Goal: Task Accomplishment & Management: Use online tool/utility

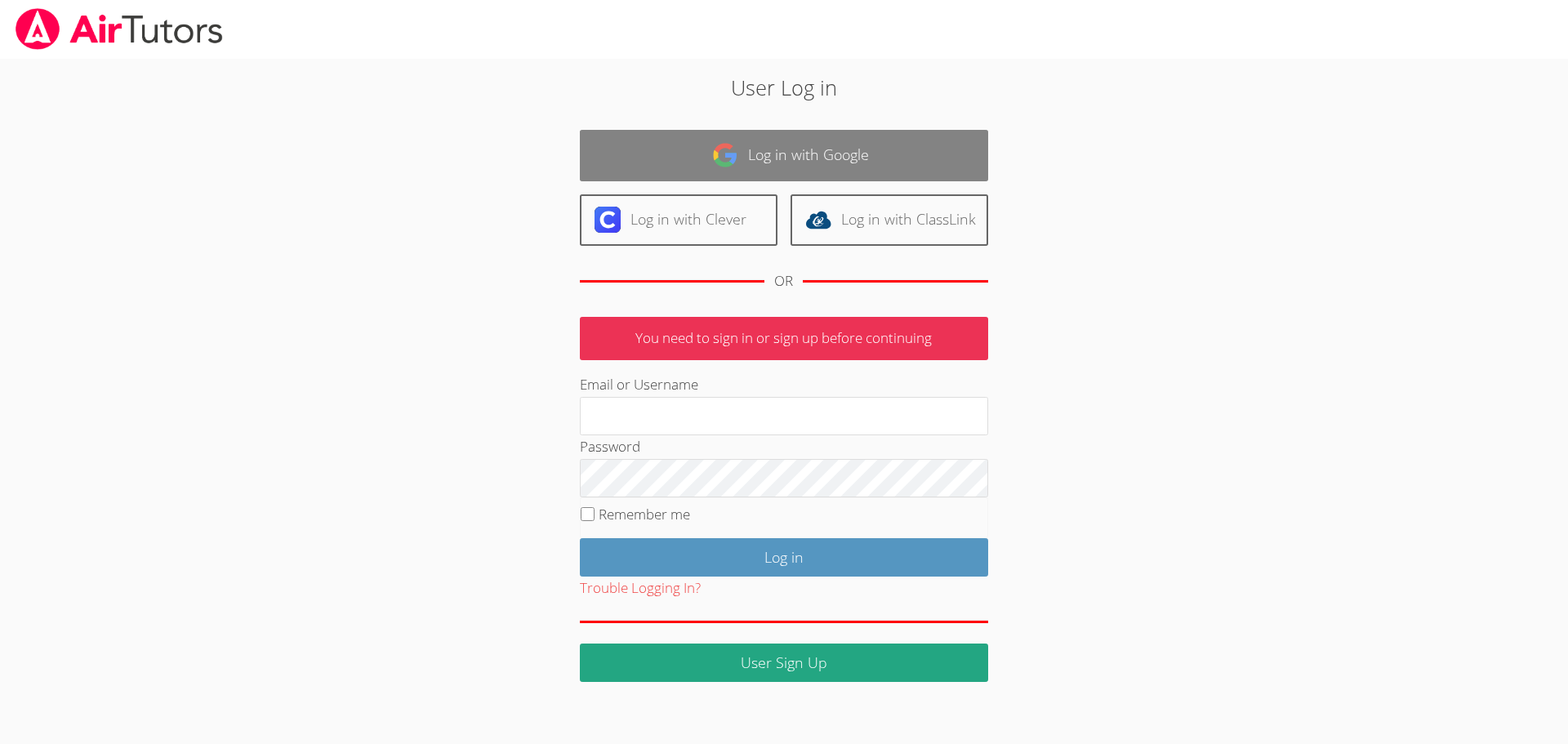
click at [765, 138] on link "Log in with Google" at bounding box center [784, 156] width 408 height 51
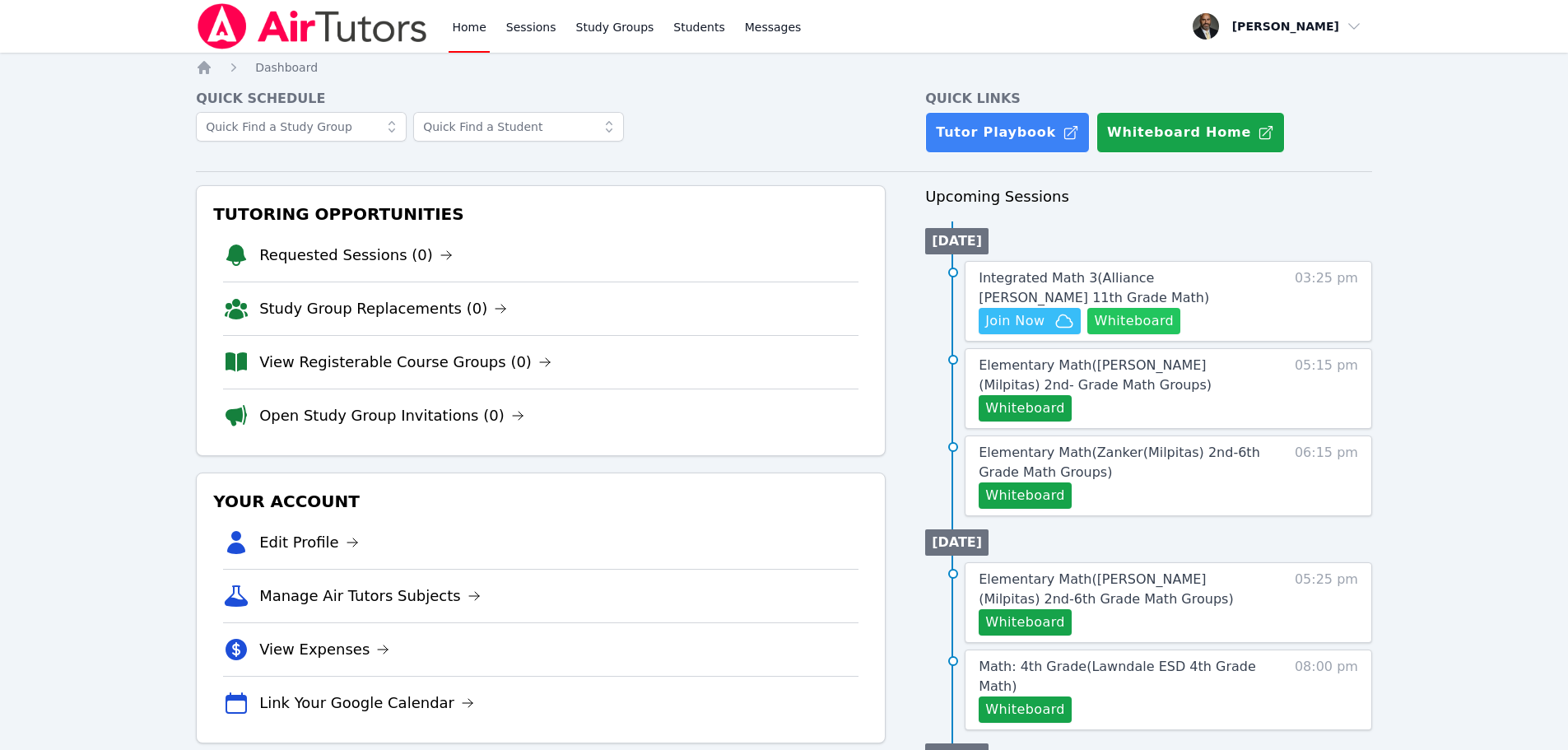
click at [1122, 316] on button "Whiteboard" at bounding box center [1133, 321] width 93 height 27
click at [1027, 317] on span "Join Now" at bounding box center [1014, 321] width 59 height 20
click at [1046, 321] on span "Join Now" at bounding box center [1029, 321] width 89 height 20
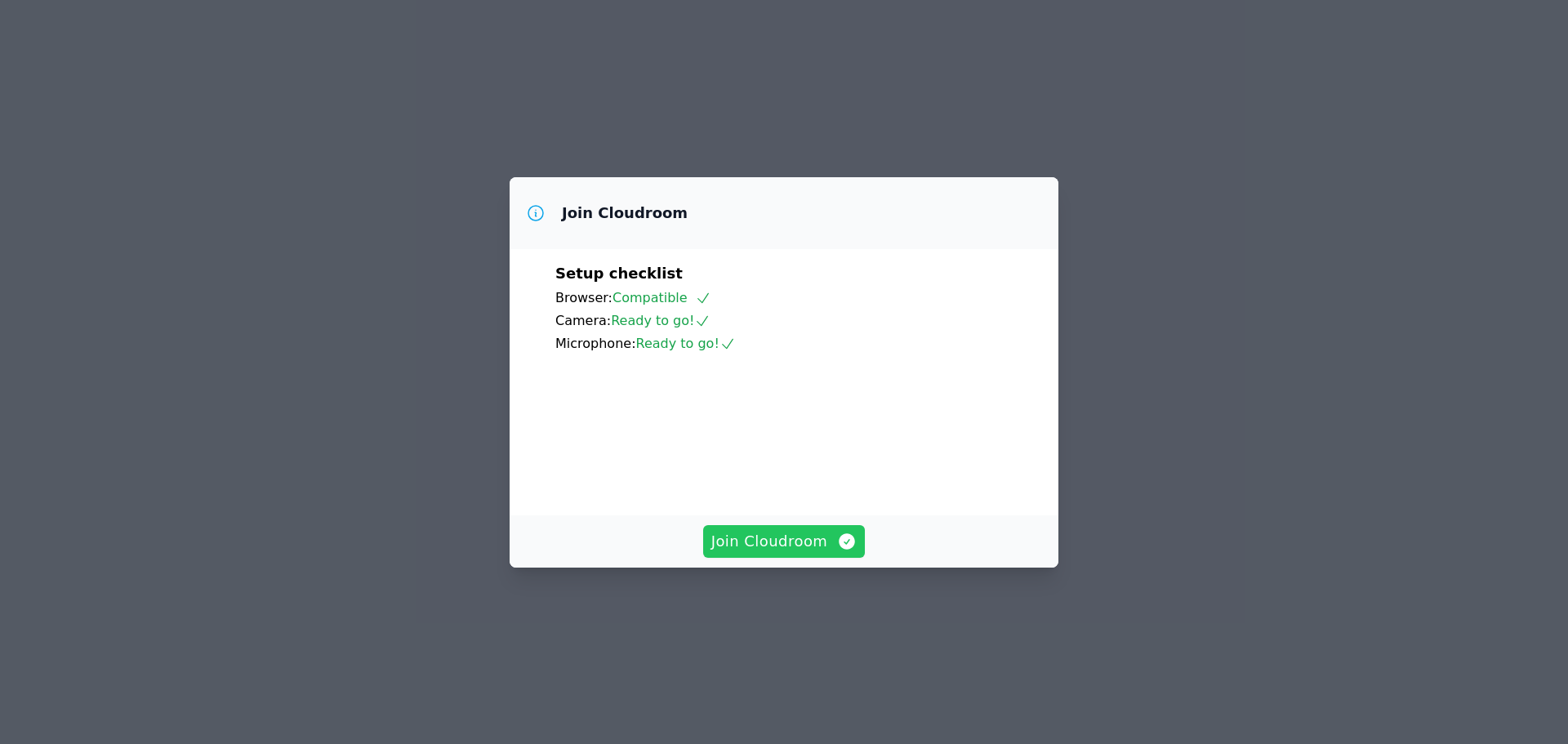
click at [796, 553] on span "Join Cloudroom" at bounding box center [785, 542] width 147 height 23
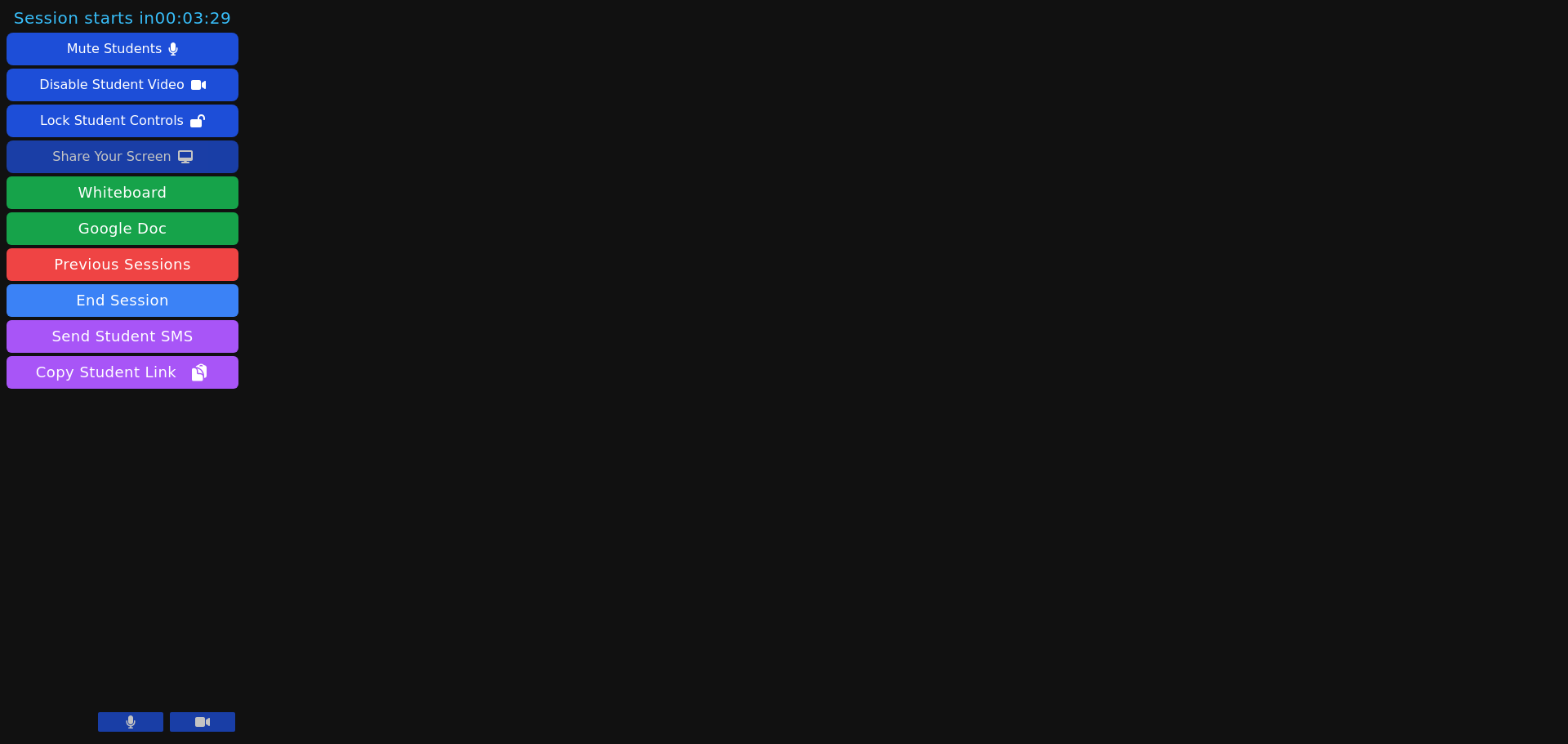
click at [128, 151] on div "Share Your Screen" at bounding box center [111, 157] width 119 height 26
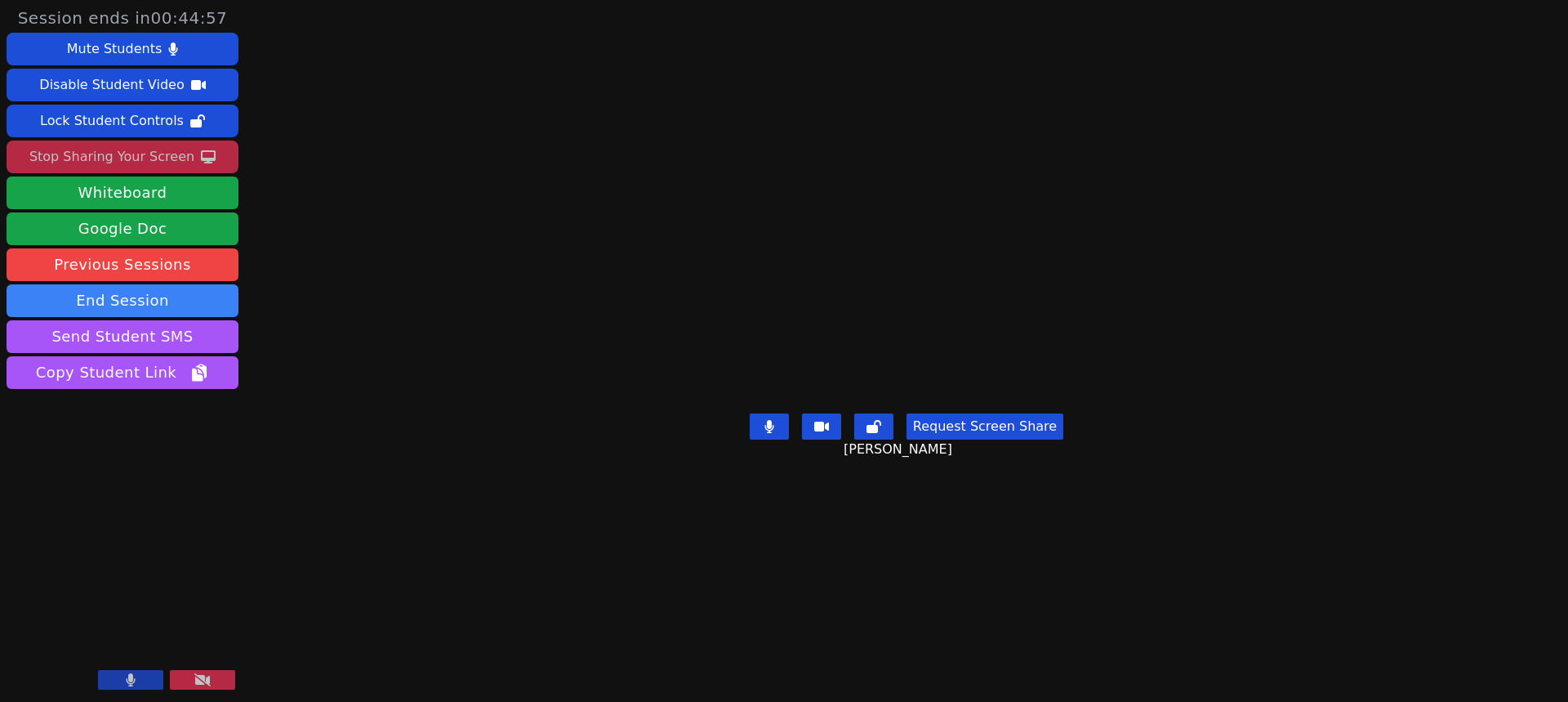
click at [151, 157] on div "Stop Sharing Your Screen" at bounding box center [112, 157] width 165 height 26
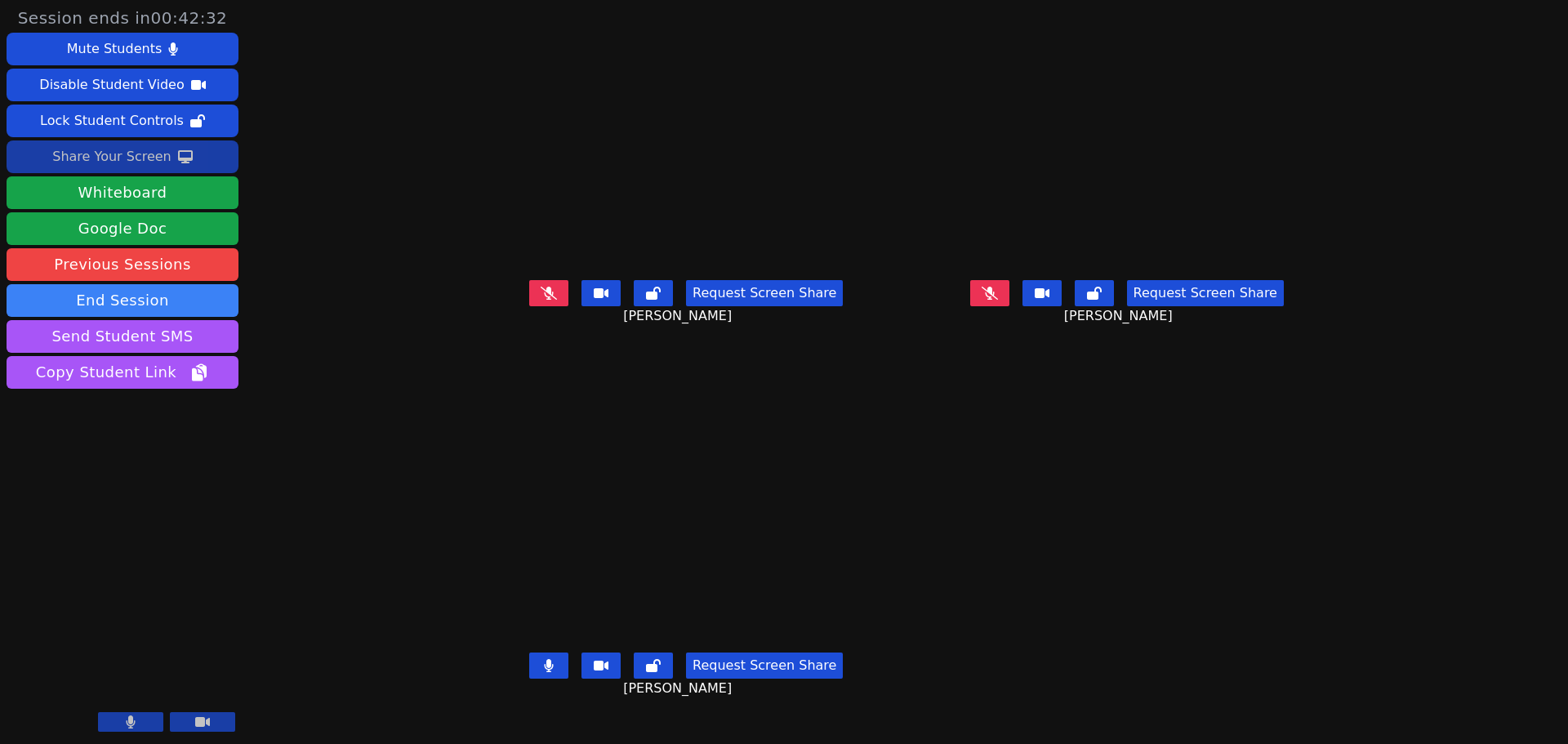
click at [104, 154] on div "Share Your Screen" at bounding box center [111, 157] width 119 height 26
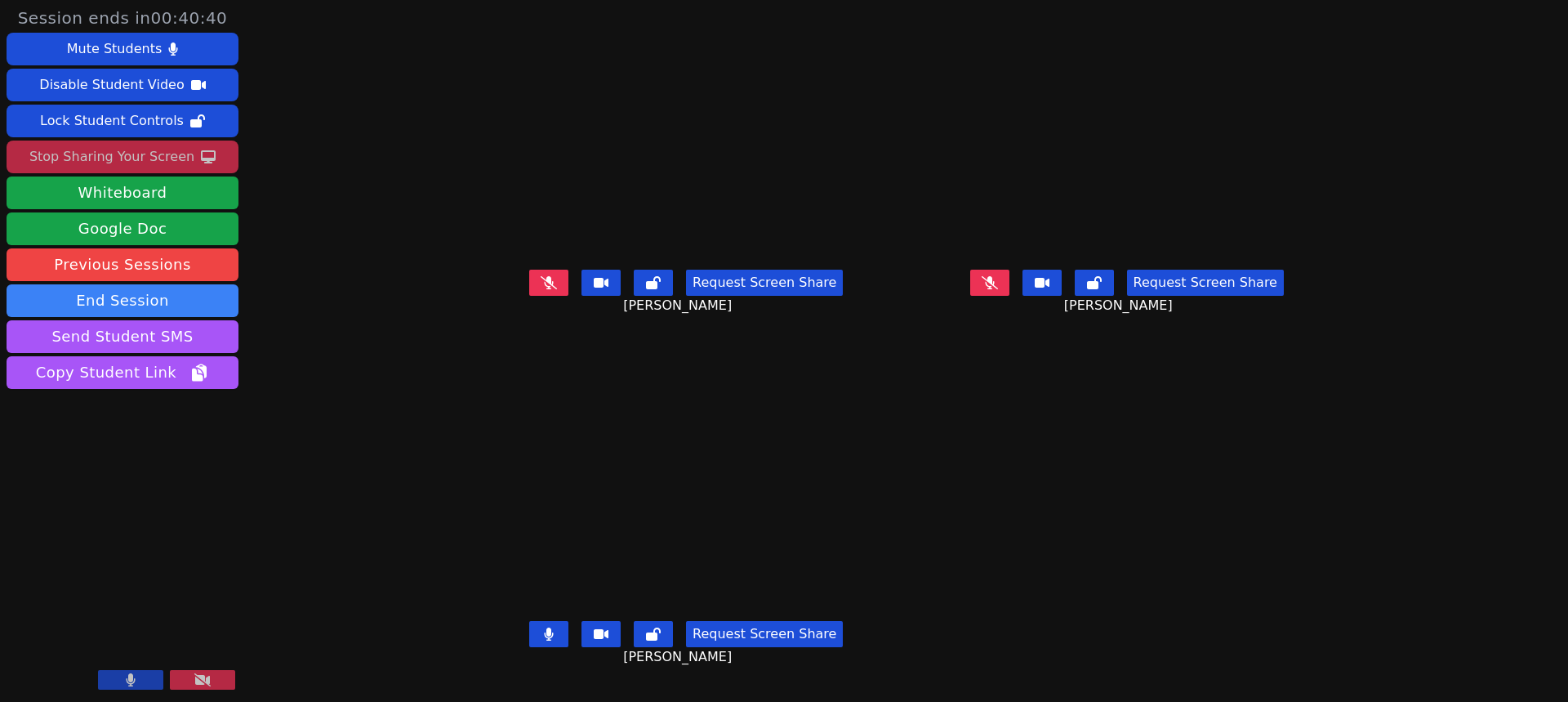
click at [530, 648] on button at bounding box center [549, 634] width 40 height 26
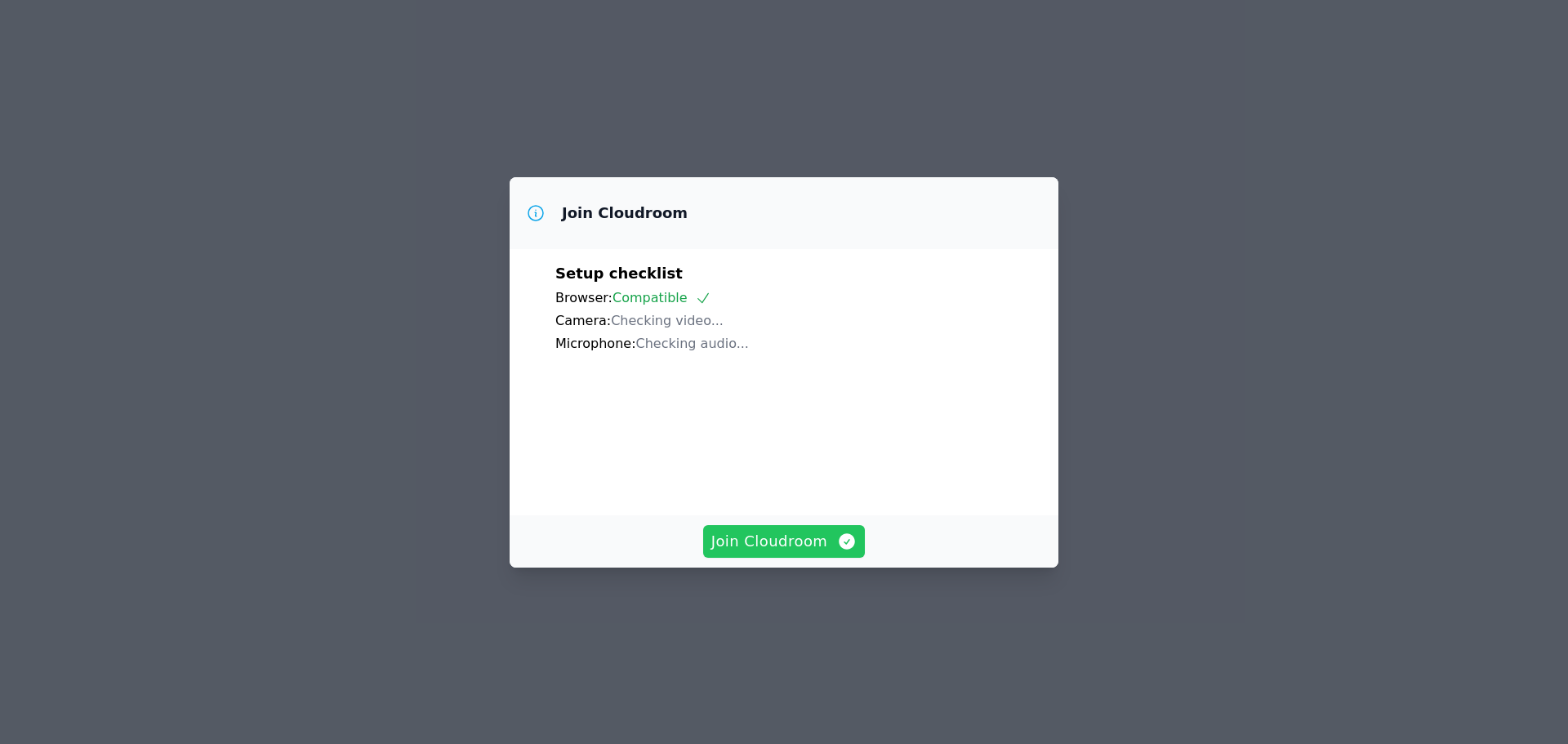
click at [818, 553] on span "Join Cloudroom" at bounding box center [785, 542] width 147 height 23
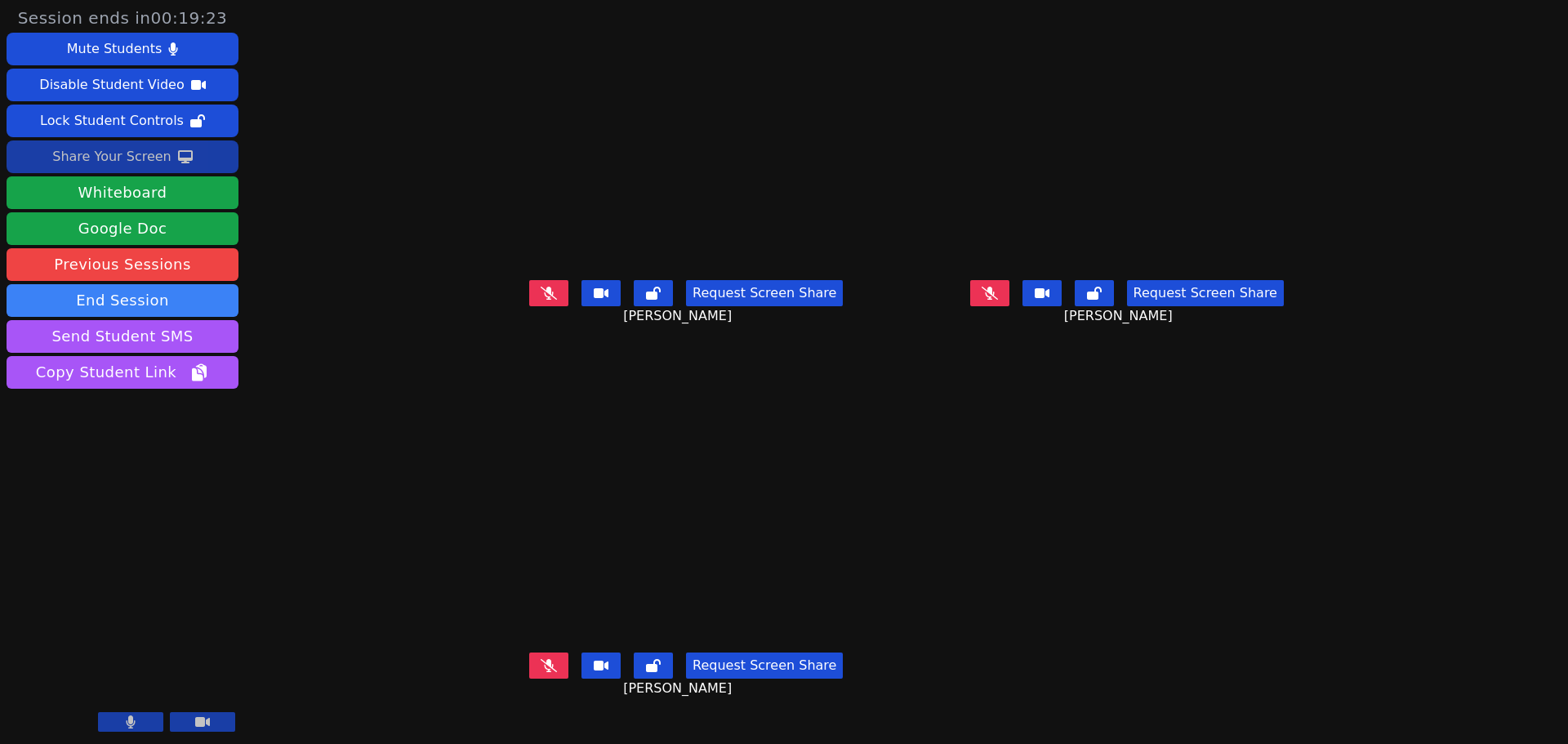
click at [128, 160] on div "Share Your Screen" at bounding box center [111, 157] width 119 height 26
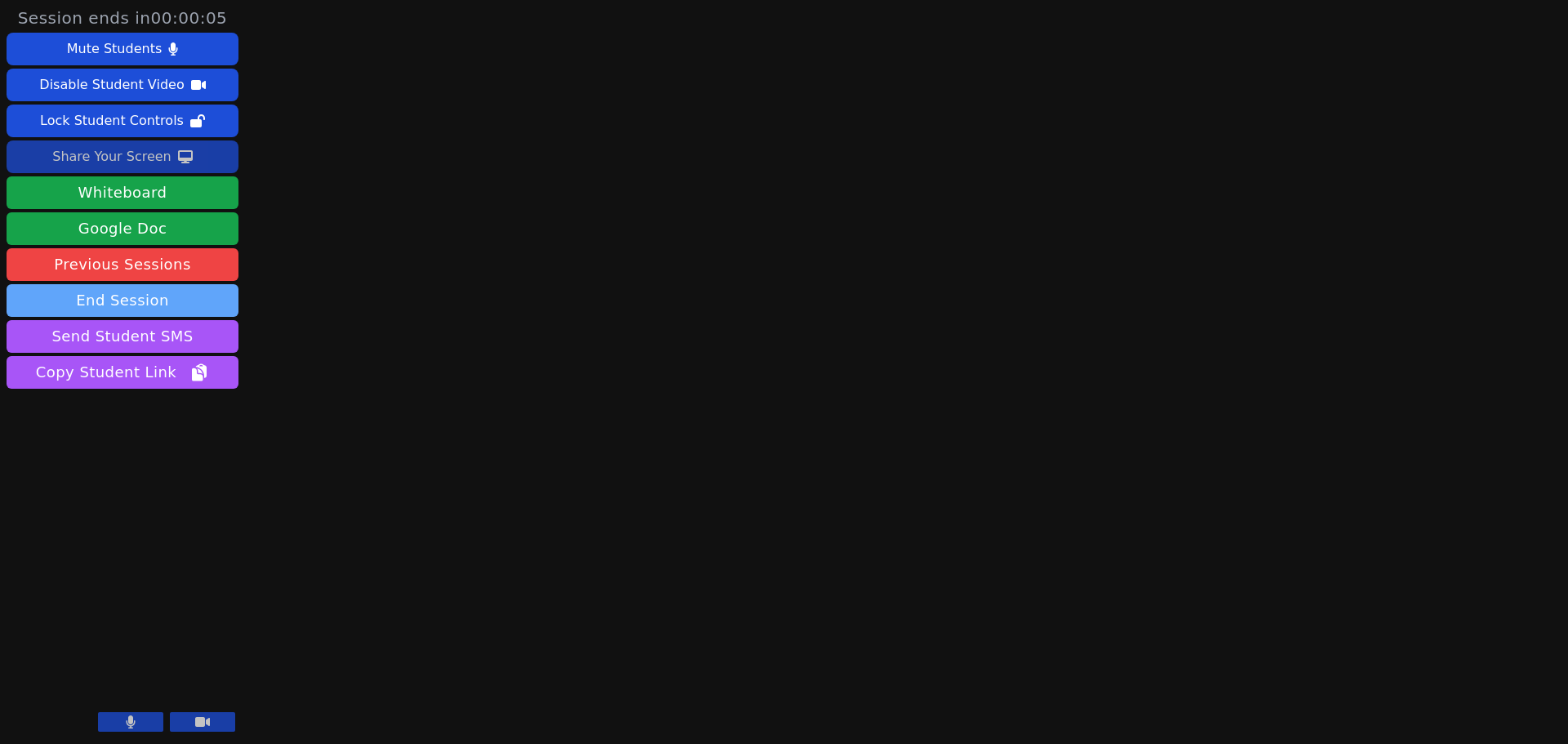
click at [123, 300] on button "End Session" at bounding box center [123, 300] width 232 height 33
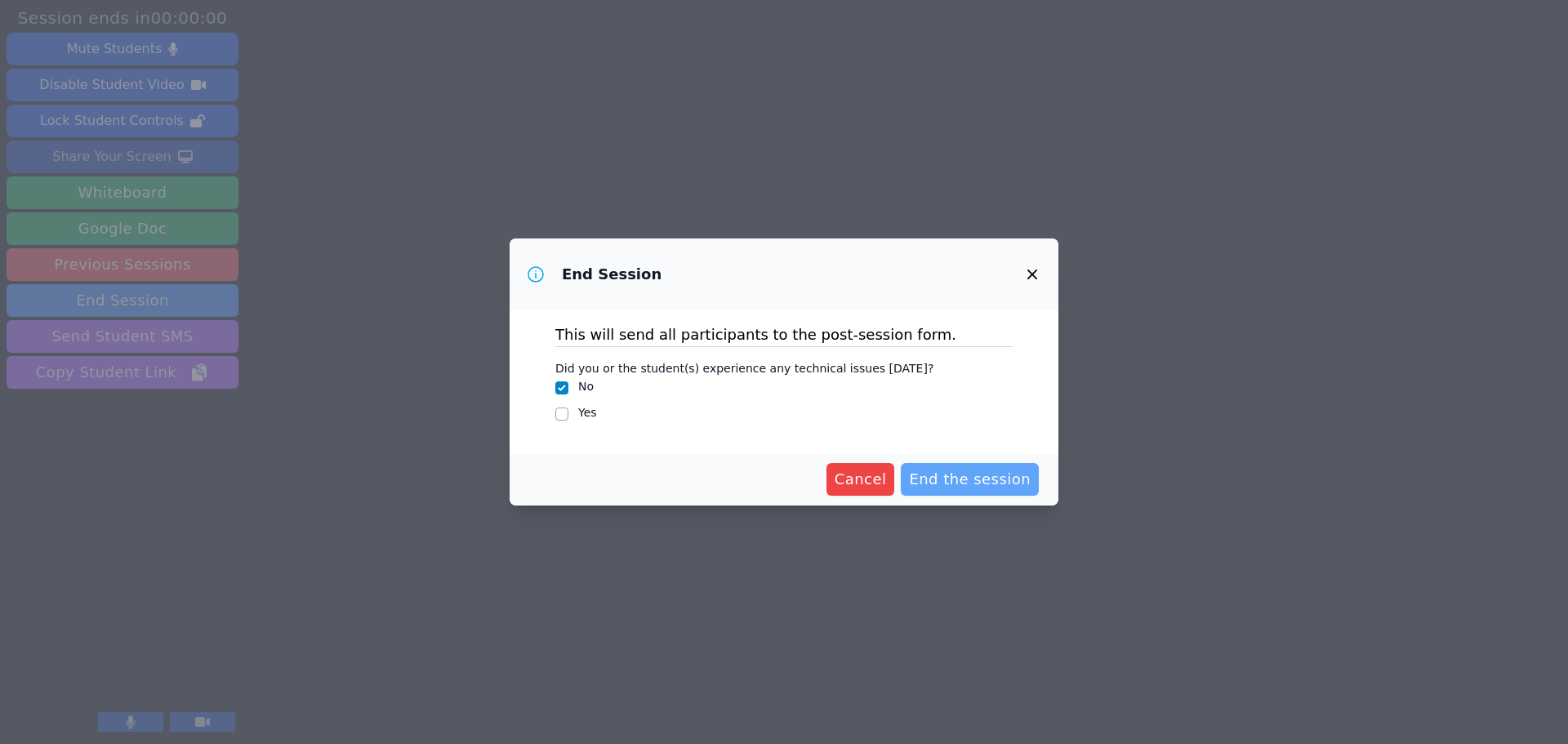
click at [987, 481] on span "End the session" at bounding box center [970, 479] width 122 height 23
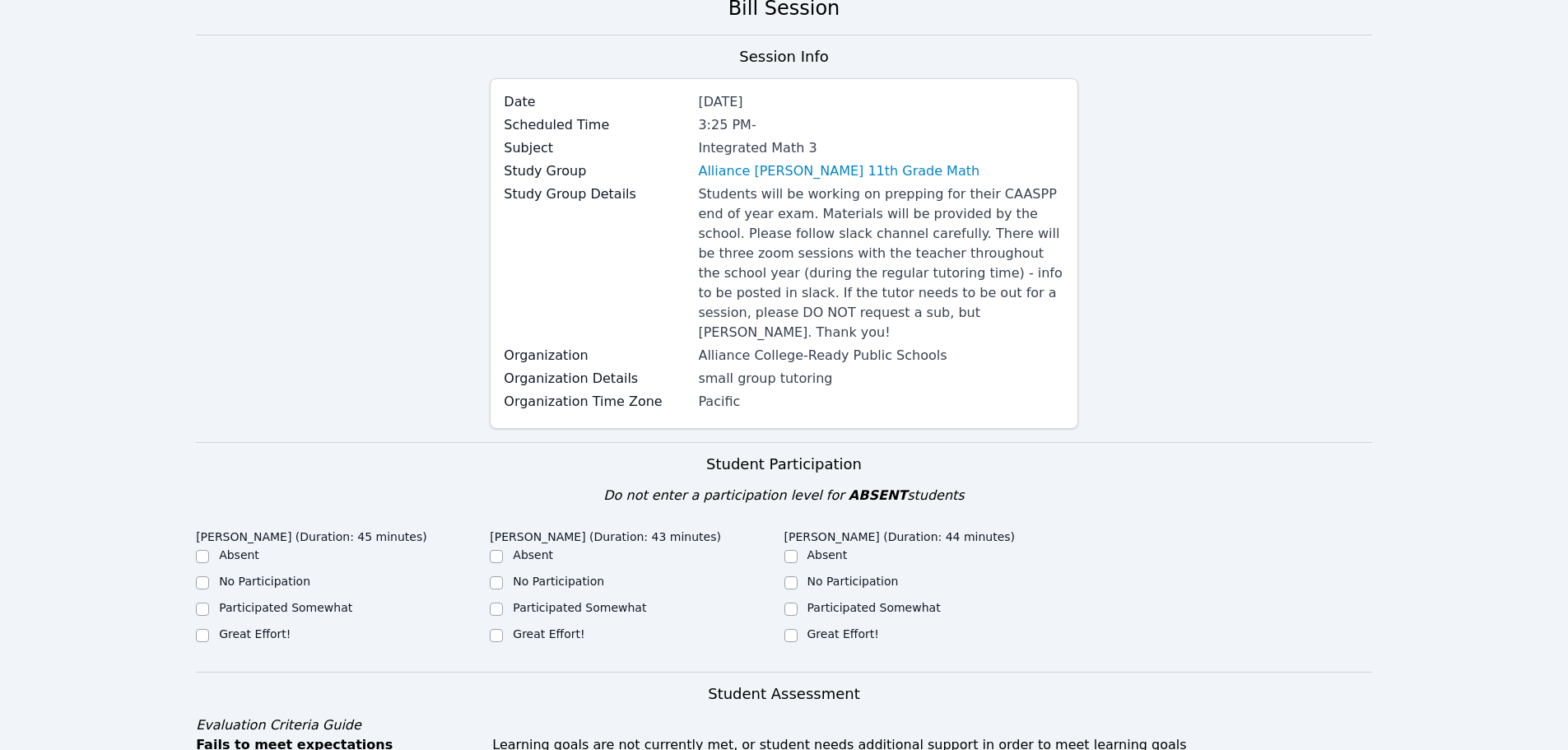
scroll to position [164, 0]
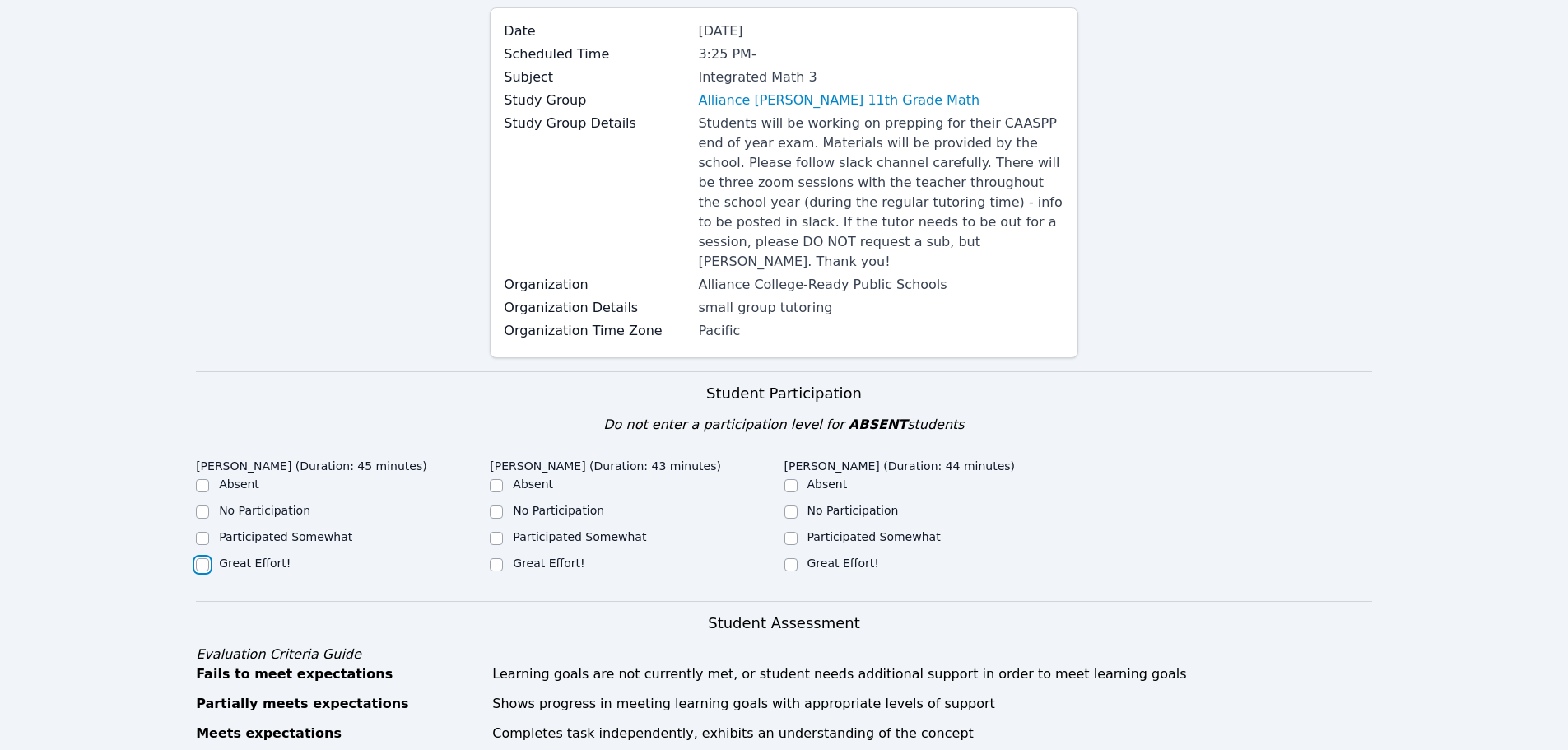
click at [198, 558] on input "Great Effort!" at bounding box center [202, 564] width 13 height 13
checkbox input "true"
click at [503, 555] on div at bounding box center [496, 565] width 13 height 20
click at [498, 558] on input "Great Effort!" at bounding box center [496, 564] width 13 height 13
checkbox input "true"
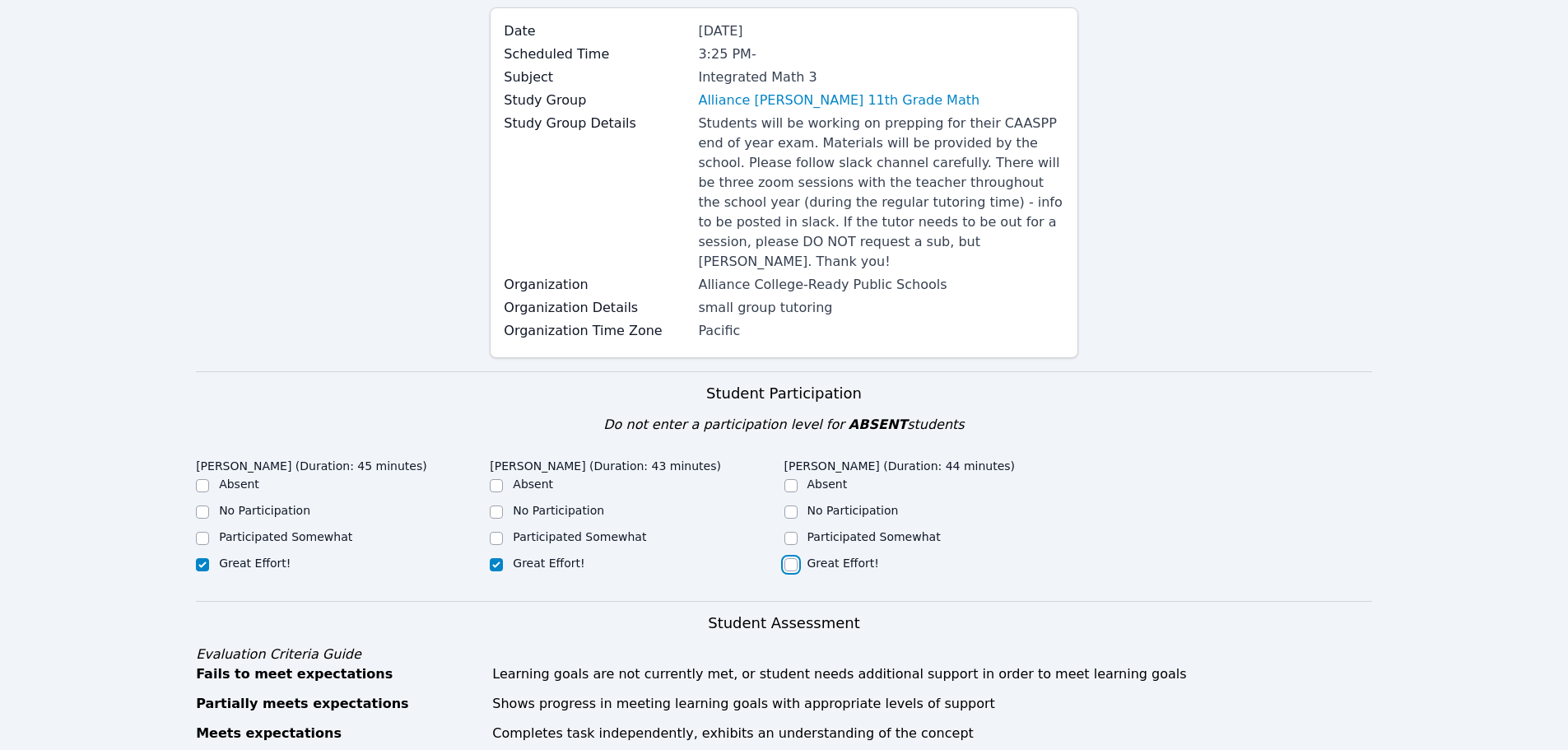
click at [791, 558] on input "Great Effort!" at bounding box center [791, 564] width 13 height 13
checkbox input "true"
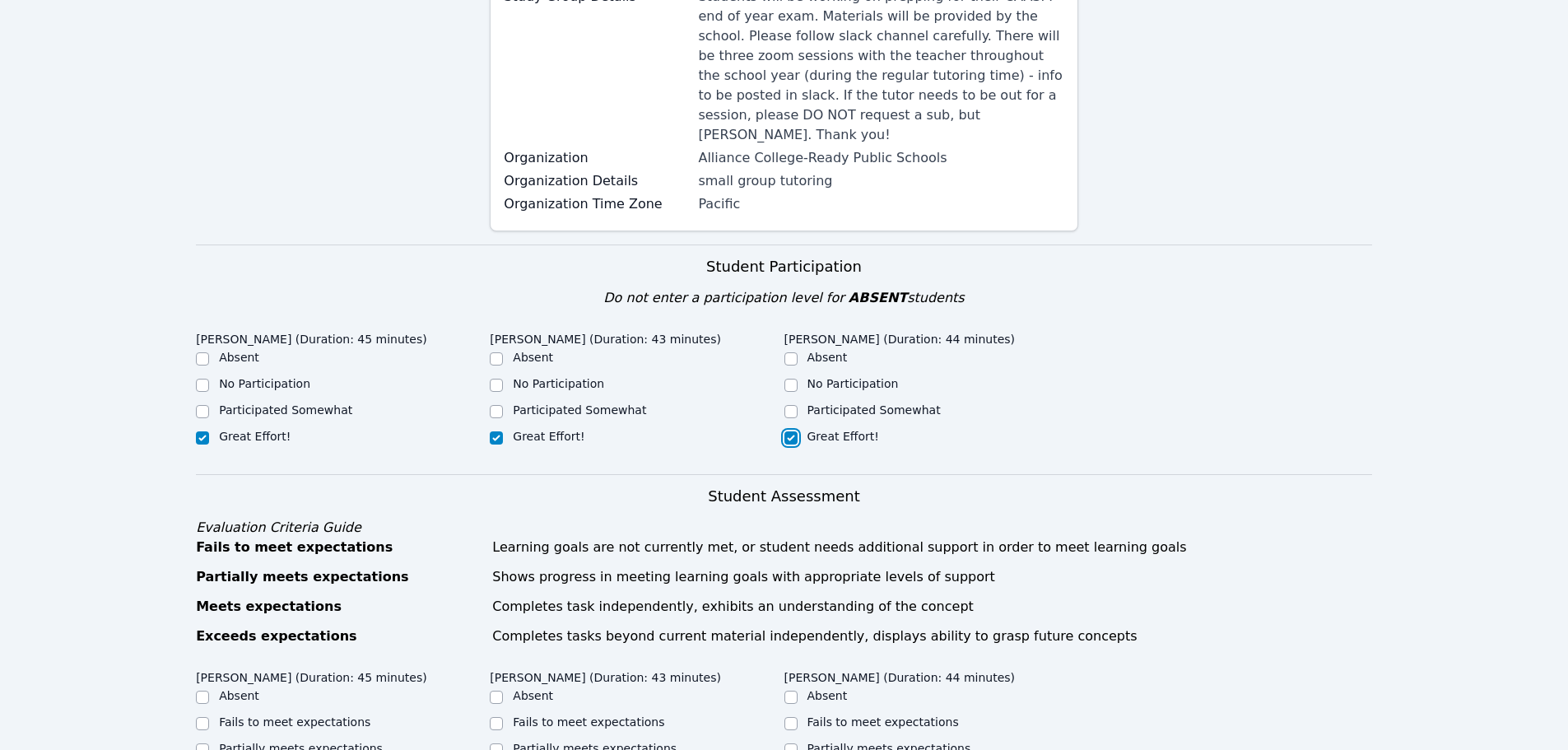
scroll to position [576, 0]
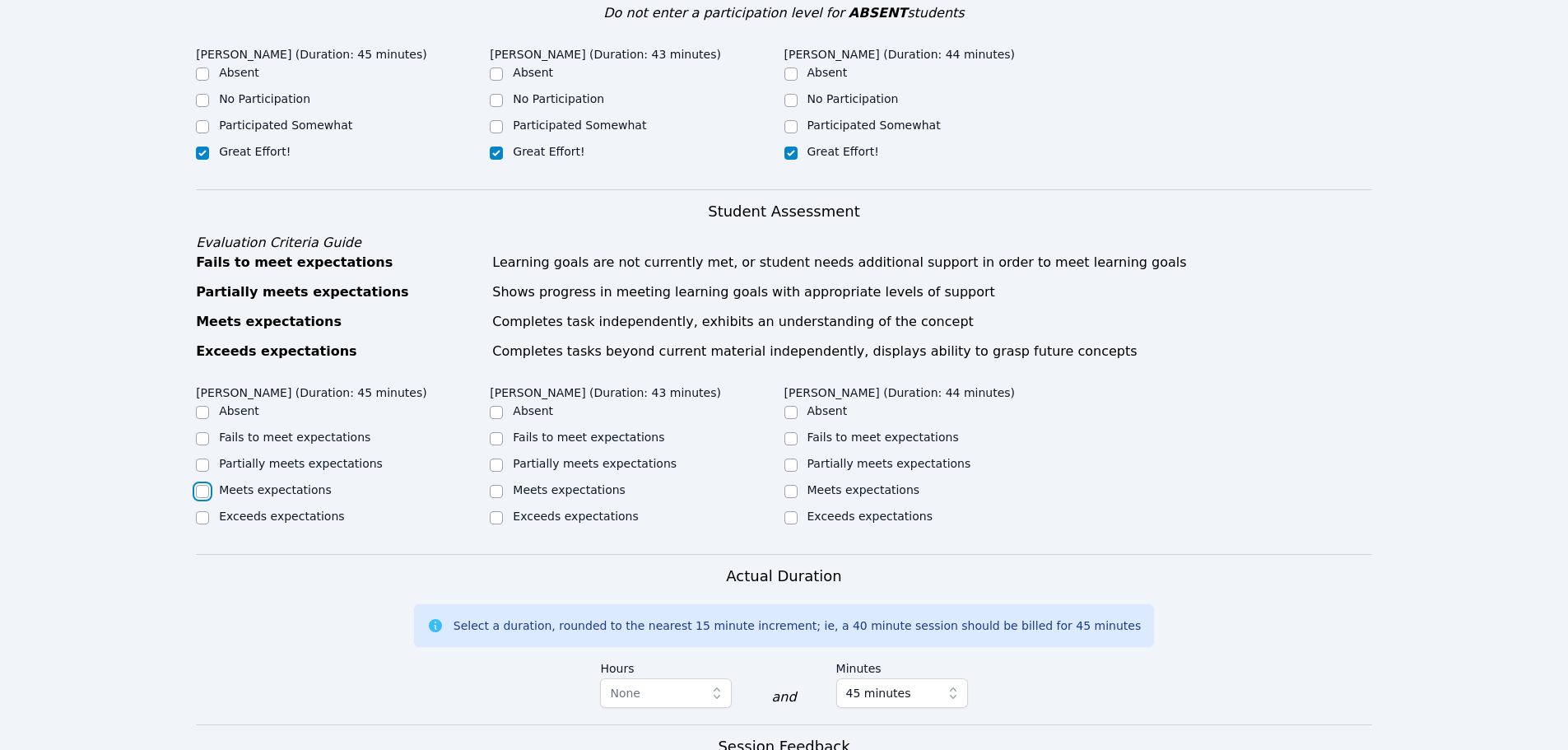
click at [206, 485] on input "Meets expectations" at bounding box center [202, 491] width 13 height 13
checkbox input "true"
click at [495, 485] on input "Meets expectations" at bounding box center [496, 491] width 13 height 13
checkbox input "true"
click at [786, 485] on input "Meets expectations" at bounding box center [791, 491] width 13 height 13
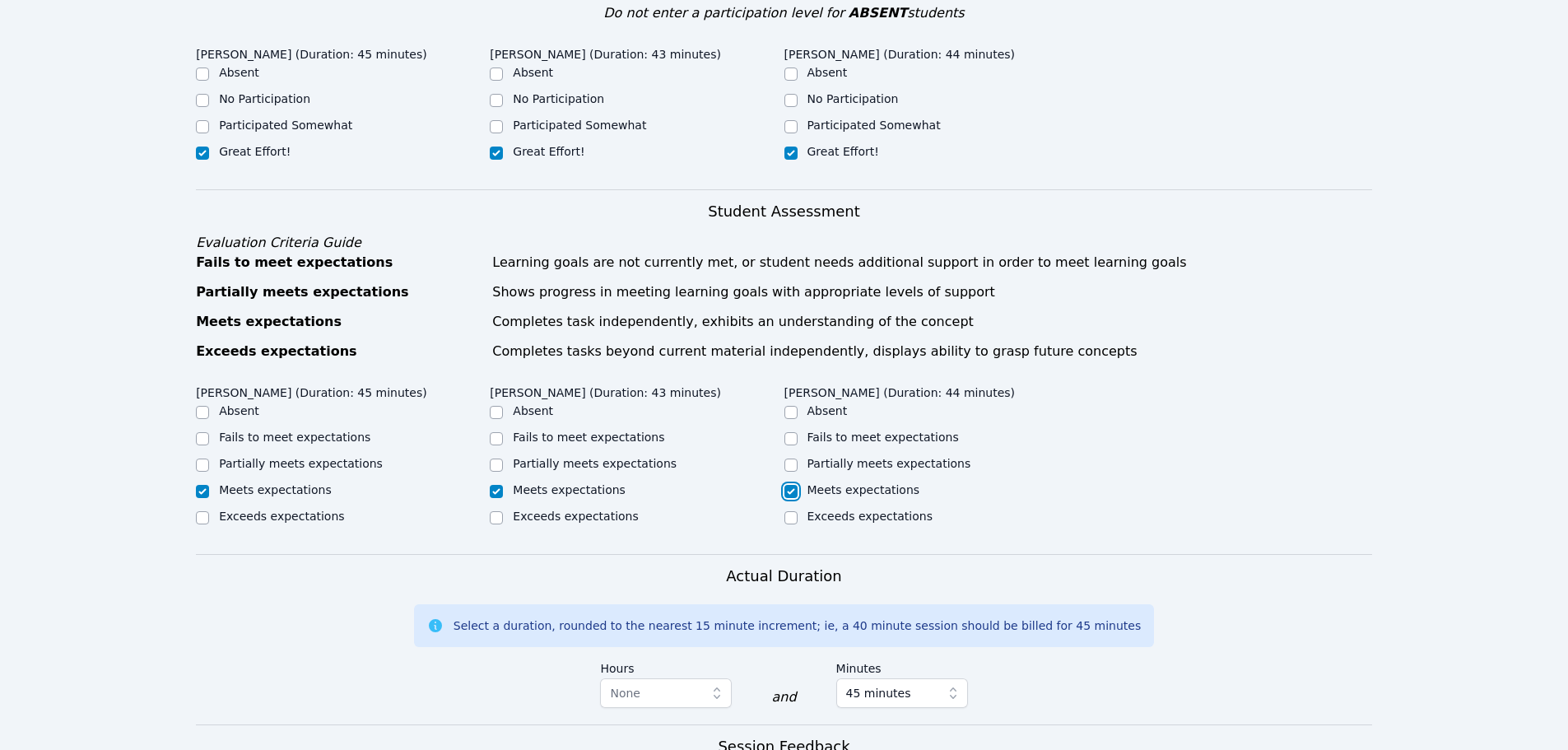
checkbox input "true"
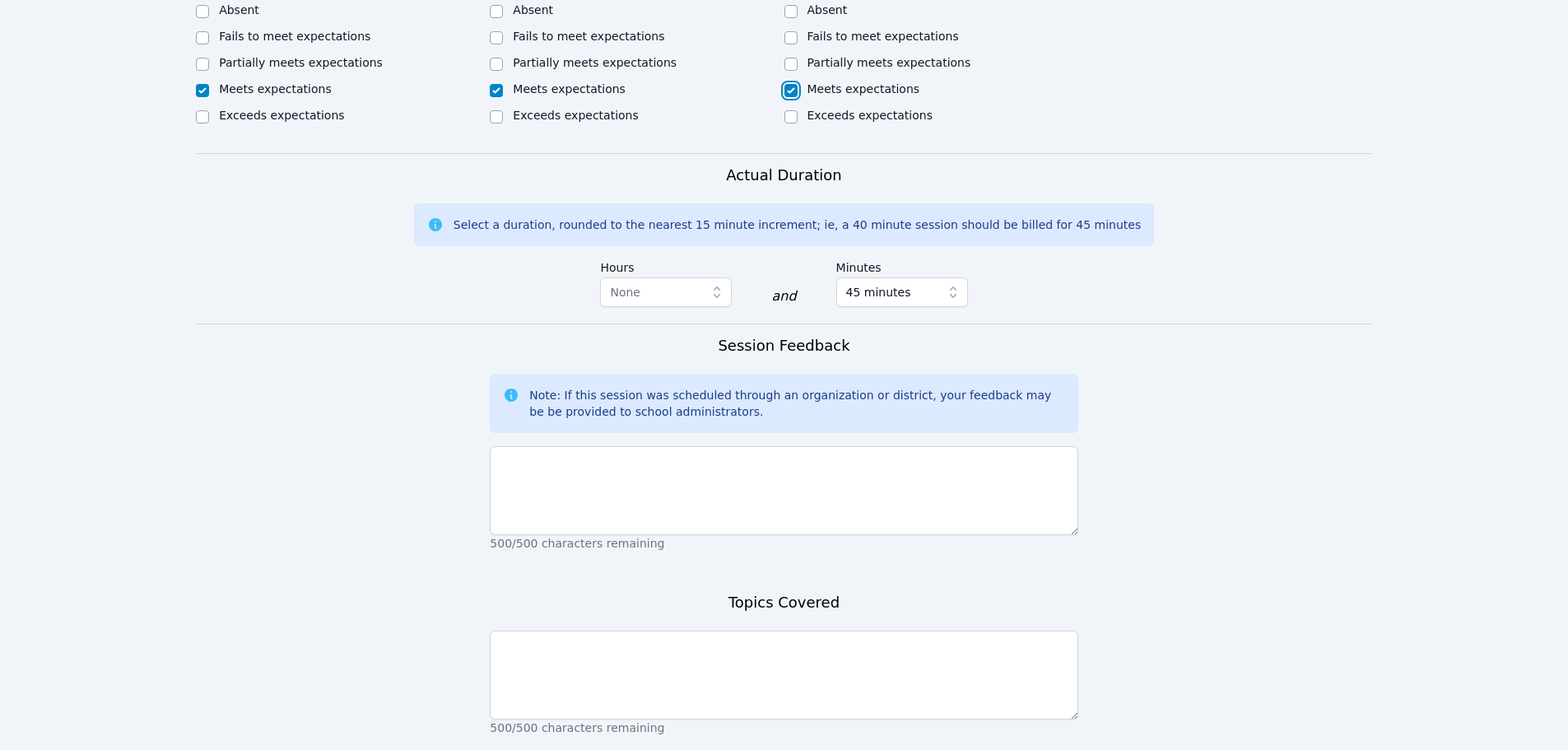
scroll to position [987, 0]
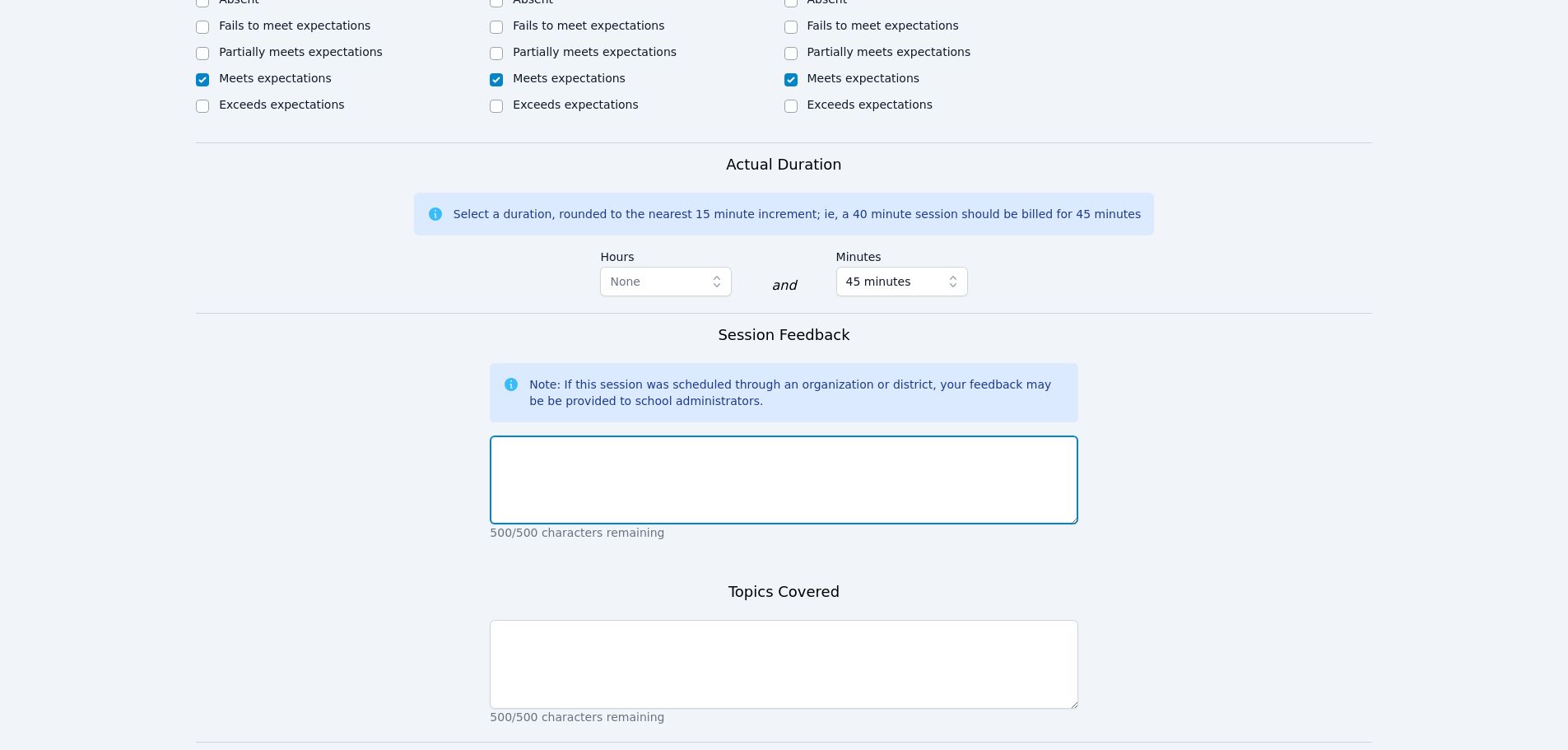
click at [952, 439] on textarea at bounding box center [783, 480] width 587 height 89
type textarea "Great session. All 3 girls worked very hard and are demonstrating mastery."
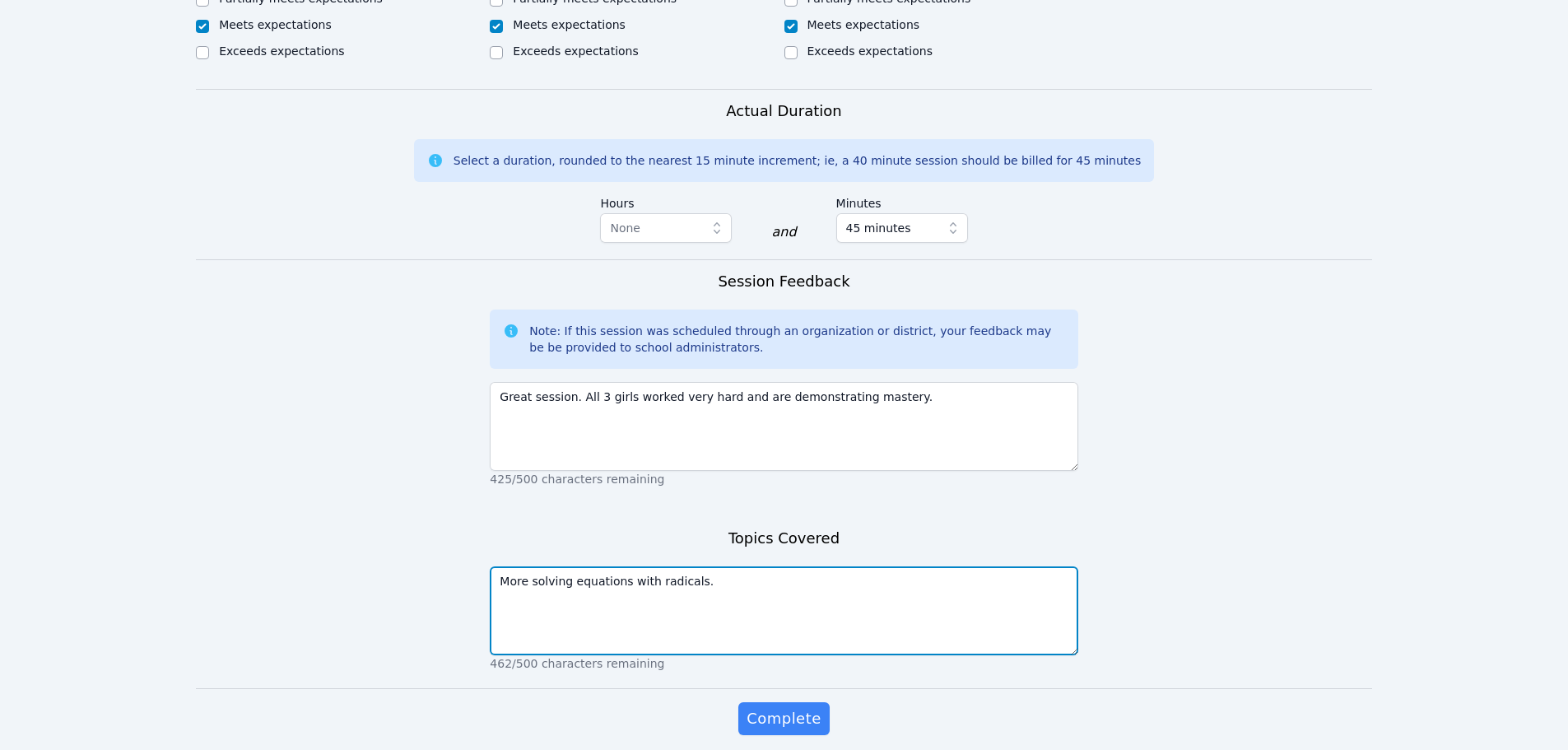
scroll to position [1069, 0]
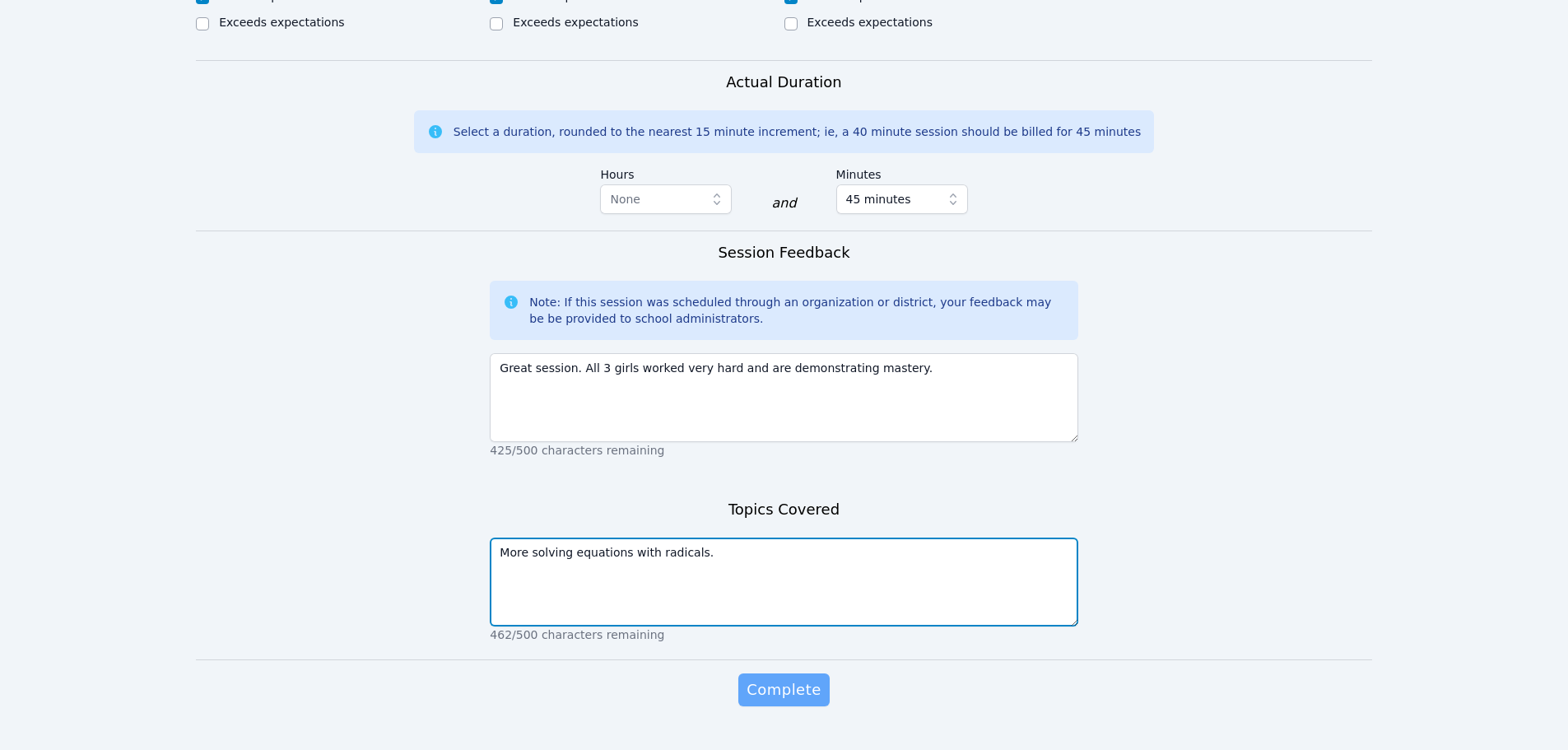
type textarea "More solving equations with radicals."
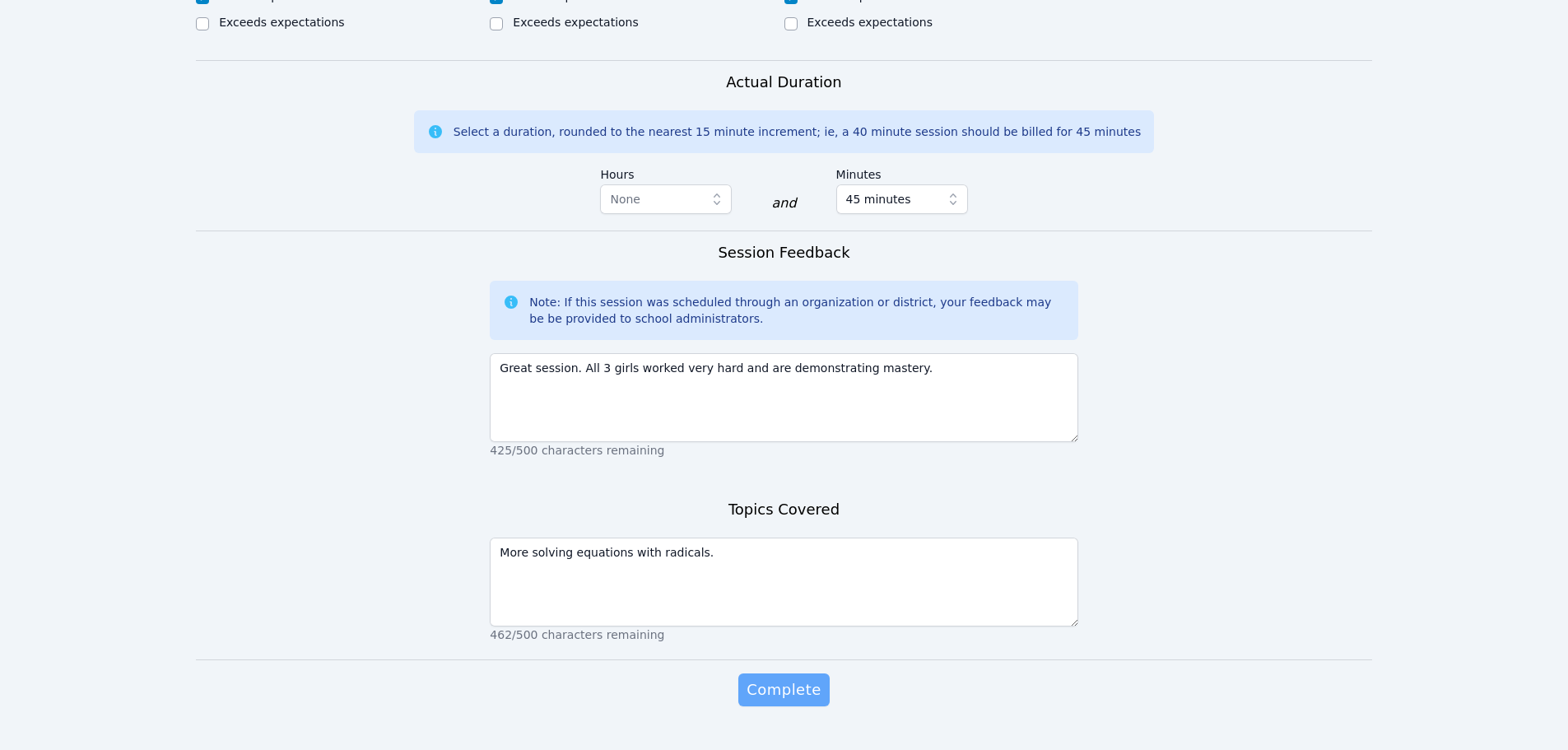
click at [791, 678] on span "Complete" at bounding box center [783, 689] width 74 height 23
